Goal: Complete application form

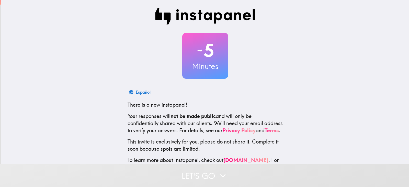
click at [200, 171] on button "Let's go" at bounding box center [204, 175] width 409 height 23
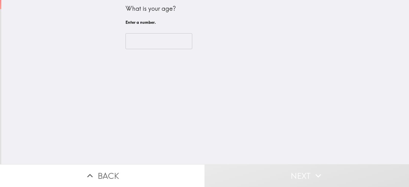
click at [158, 35] on input "number" at bounding box center [158, 41] width 67 height 16
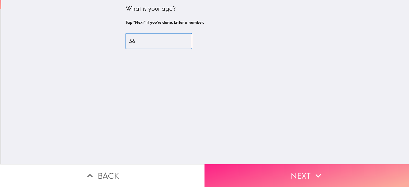
type input "56"
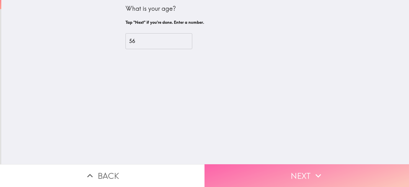
click at [236, 173] on button "Next" at bounding box center [306, 175] width 204 height 23
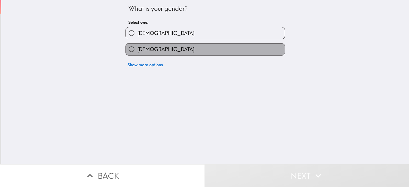
click at [164, 48] on label "[DEMOGRAPHIC_DATA]" at bounding box center [205, 48] width 159 height 11
click at [137, 48] on input "[DEMOGRAPHIC_DATA]" at bounding box center [131, 48] width 11 height 11
radio input "true"
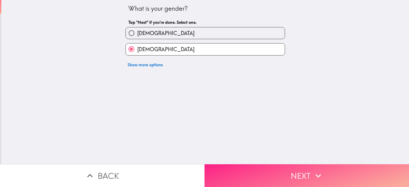
click at [220, 170] on button "Next" at bounding box center [306, 175] width 204 height 23
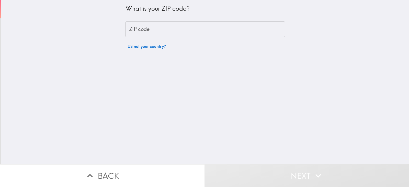
click at [183, 31] on input "ZIP code" at bounding box center [204, 29] width 159 height 16
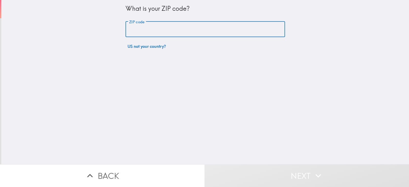
type input "94530"
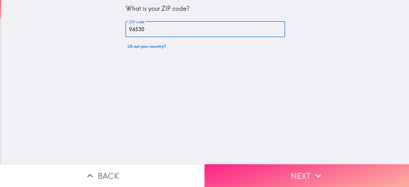
click at [225, 168] on button "Next" at bounding box center [306, 175] width 204 height 23
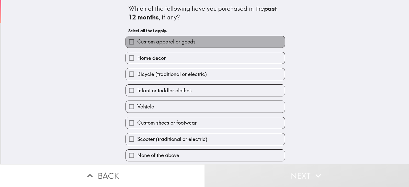
drag, startPoint x: 201, startPoint y: 43, endPoint x: 197, endPoint y: 53, distance: 11.3
click at [201, 43] on label "Custom apparel or goods" at bounding box center [205, 41] width 159 height 11
click at [137, 43] on input "Custom apparel or goods" at bounding box center [131, 41] width 11 height 11
checkbox input "true"
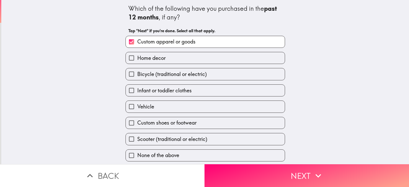
click at [197, 118] on label "Custom shoes or footwear" at bounding box center [205, 122] width 159 height 11
click at [137, 118] on input "Custom shoes or footwear" at bounding box center [131, 122] width 11 height 11
checkbox input "true"
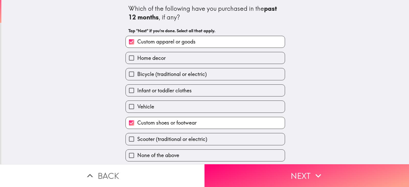
scroll to position [1, 0]
click at [220, 137] on label "Scooter (traditional or electric)" at bounding box center [205, 138] width 159 height 11
click at [137, 137] on input "Scooter (traditional or electric)" at bounding box center [131, 138] width 11 height 11
checkbox input "true"
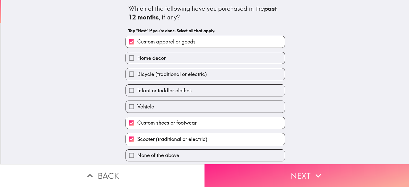
click at [227, 169] on button "Next" at bounding box center [306, 175] width 204 height 23
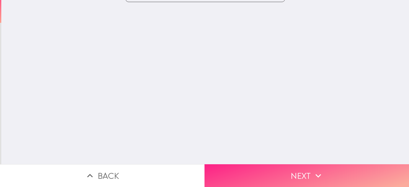
scroll to position [0, 0]
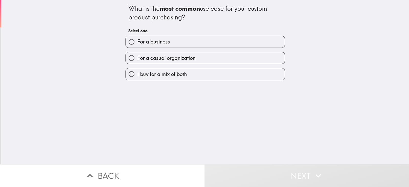
click at [186, 71] on label "I buy for a mix of both" at bounding box center [205, 73] width 159 height 11
click at [137, 71] on input "I buy for a mix of both" at bounding box center [131, 73] width 11 height 11
radio input "true"
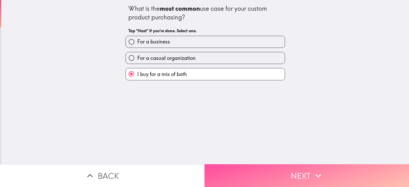
click at [244, 172] on button "Next" at bounding box center [306, 175] width 204 height 23
